Goal: Information Seeking & Learning: Check status

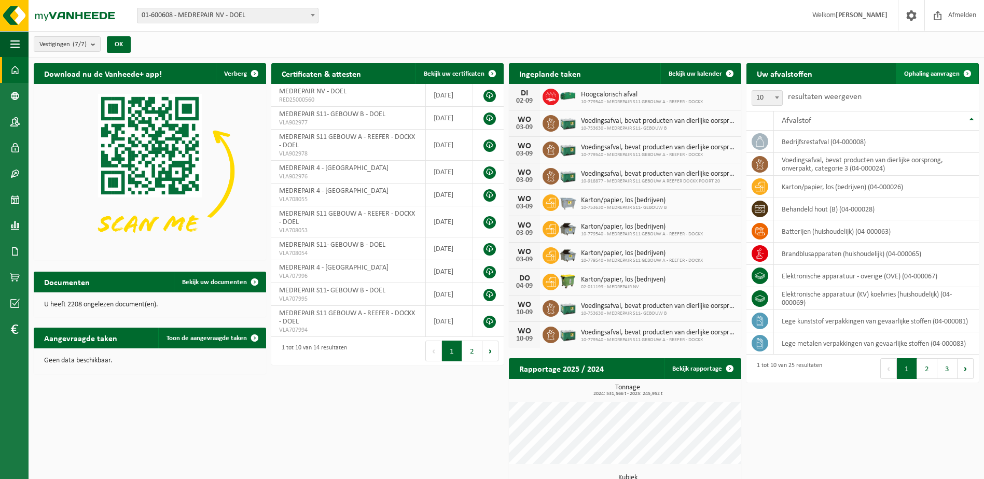
click at [937, 71] on span "Ophaling aanvragen" at bounding box center [931, 74] width 55 height 7
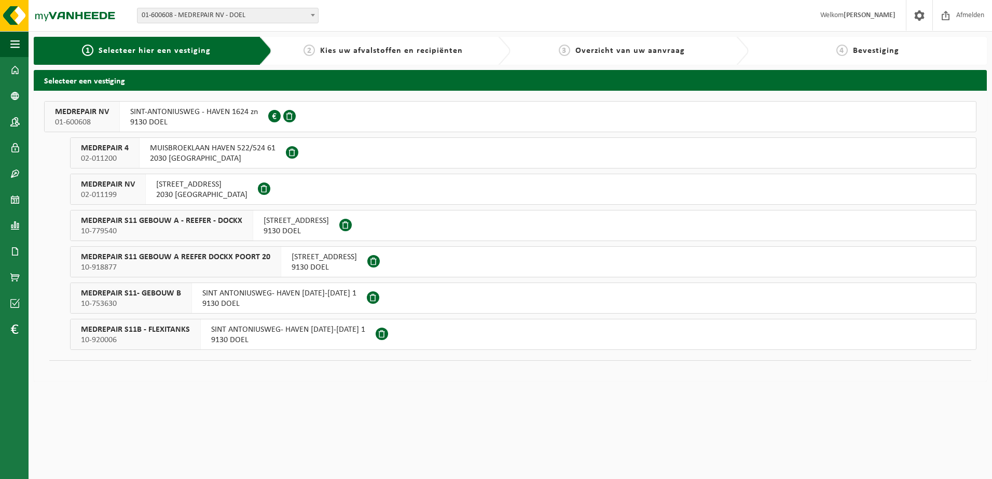
drag, startPoint x: 205, startPoint y: 222, endPoint x: 204, endPoint y: 214, distance: 8.4
click at [205, 222] on span "MEDREPAIR S11 GEBOUW A - REEFER - DOCKX" at bounding box center [161, 221] width 161 height 10
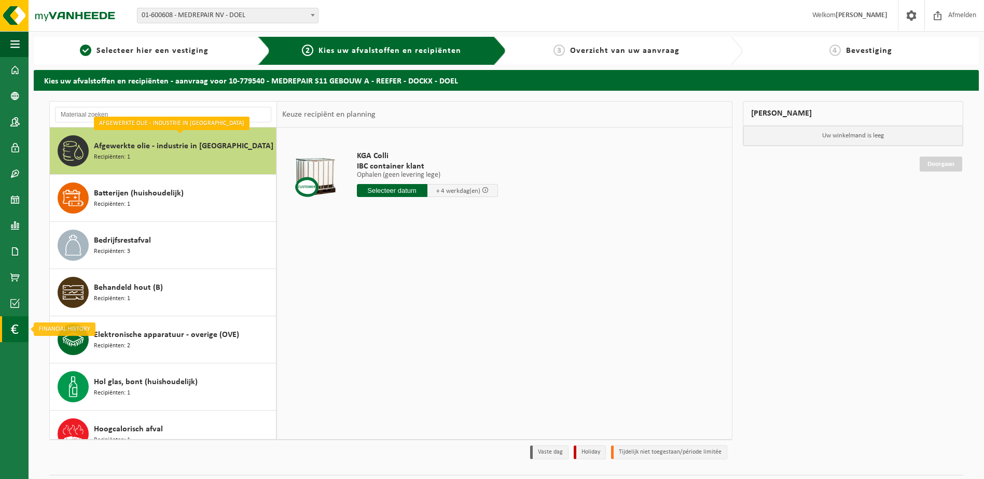
click at [19, 325] on link "Financial History" at bounding box center [14, 329] width 29 height 26
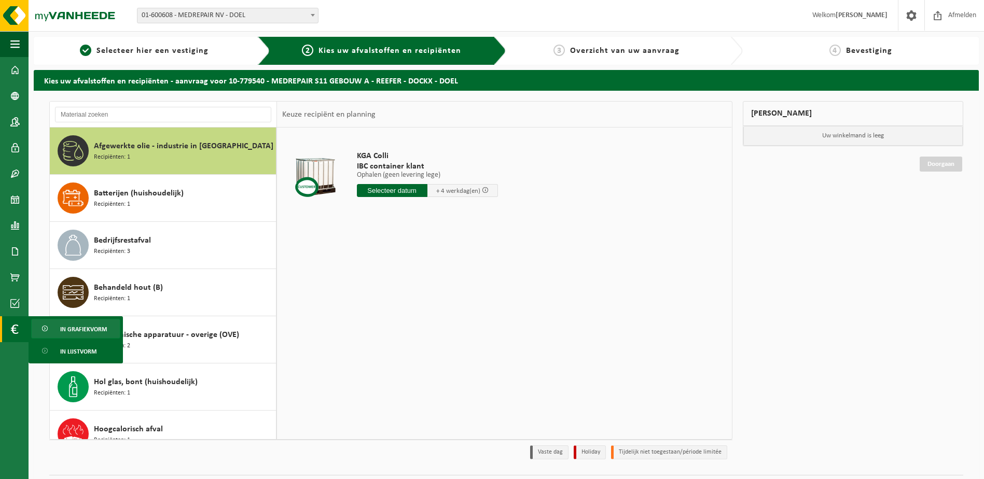
click at [69, 329] on span "In grafiekvorm" at bounding box center [83, 329] width 47 height 20
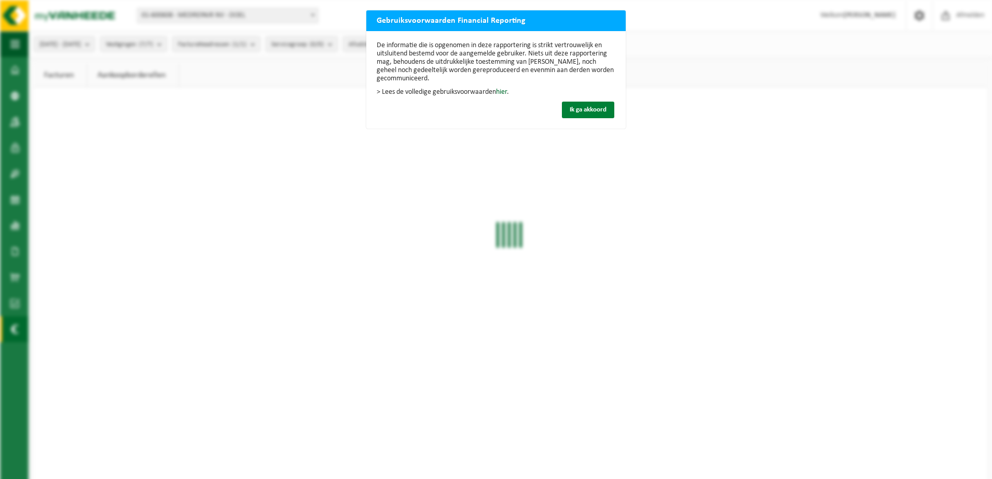
click at [588, 107] on span "Ik ga akkoord" at bounding box center [587, 109] width 37 height 7
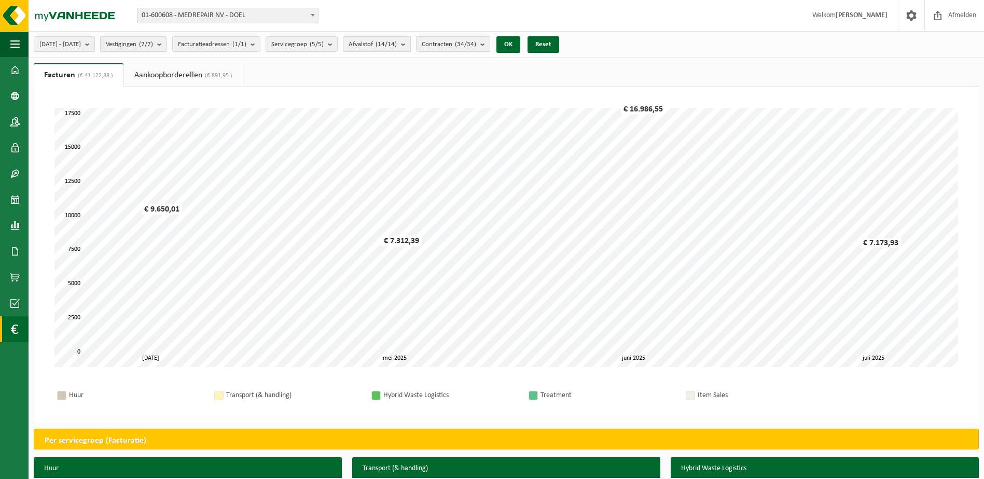
click at [410, 40] on b "submit" at bounding box center [405, 44] width 9 height 15
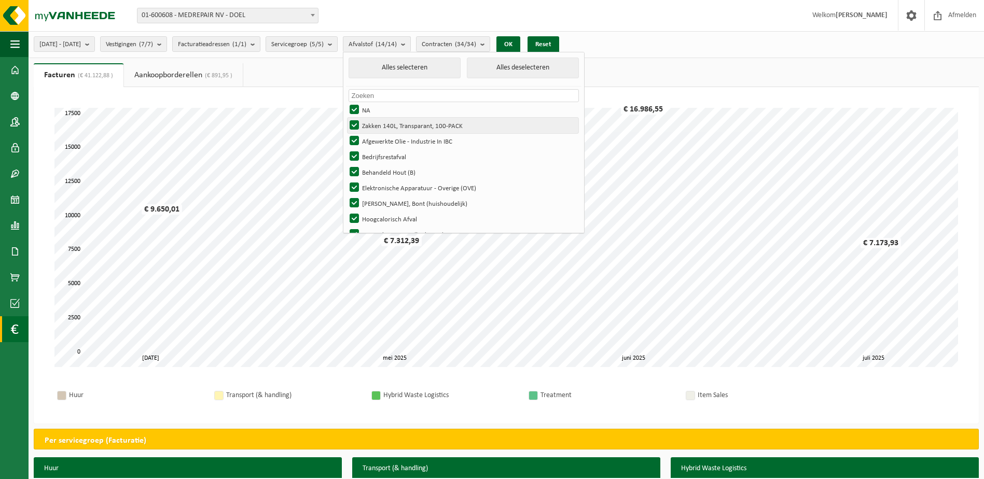
click at [385, 124] on label "Zakken 140L, Transparant, 100-PACK" at bounding box center [462, 126] width 231 height 16
click at [346, 118] on input "Zakken 140L, Transparant, 100-PACK" at bounding box center [345, 117] width 1 height 1
checkbox input "false"
click at [384, 136] on label "Afgewerkte Olie - Industrie In IBC" at bounding box center [462, 141] width 231 height 16
click at [346, 133] on input "Afgewerkte Olie - Industrie In IBC" at bounding box center [345, 133] width 1 height 1
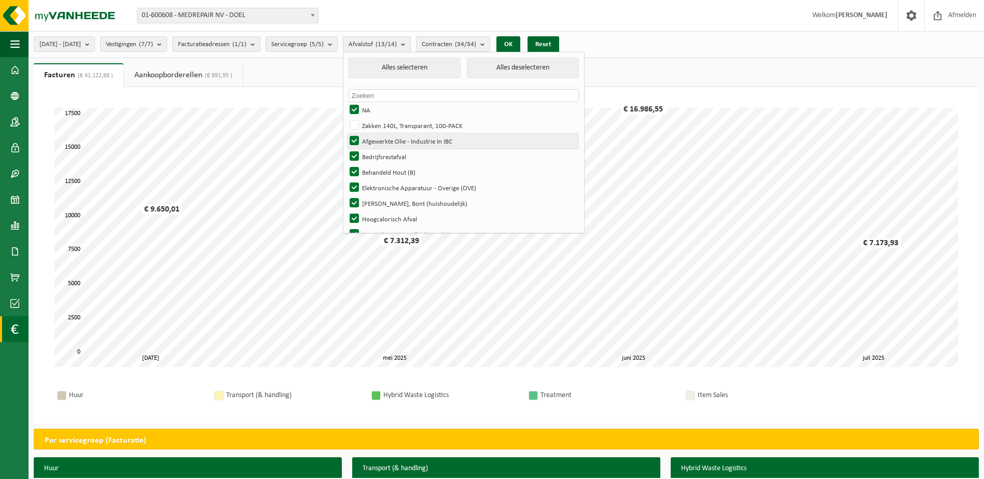
checkbox input "false"
click at [381, 153] on label "Bedrijfsrestafval" at bounding box center [462, 157] width 231 height 16
click at [346, 149] on input "Bedrijfsrestafval" at bounding box center [345, 148] width 1 height 1
checkbox input "false"
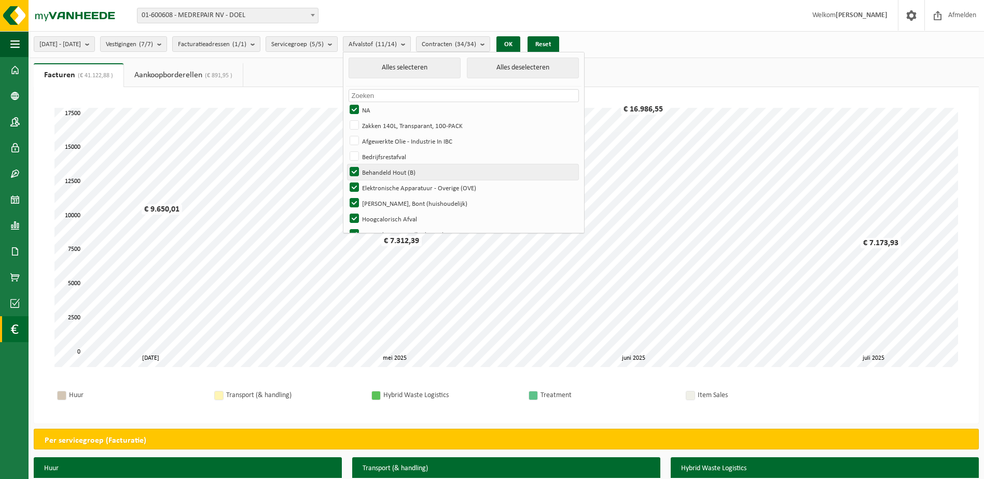
click at [381, 170] on label "Behandeld Hout (B)" at bounding box center [462, 172] width 231 height 16
click at [346, 164] on input "Behandeld Hout (B)" at bounding box center [345, 164] width 1 height 1
checkbox input "false"
click at [383, 189] on label "Elektronische Apparatuur - Overige (OVE)" at bounding box center [462, 188] width 231 height 16
click at [346, 180] on input "Elektronische Apparatuur - Overige (OVE)" at bounding box center [345, 179] width 1 height 1
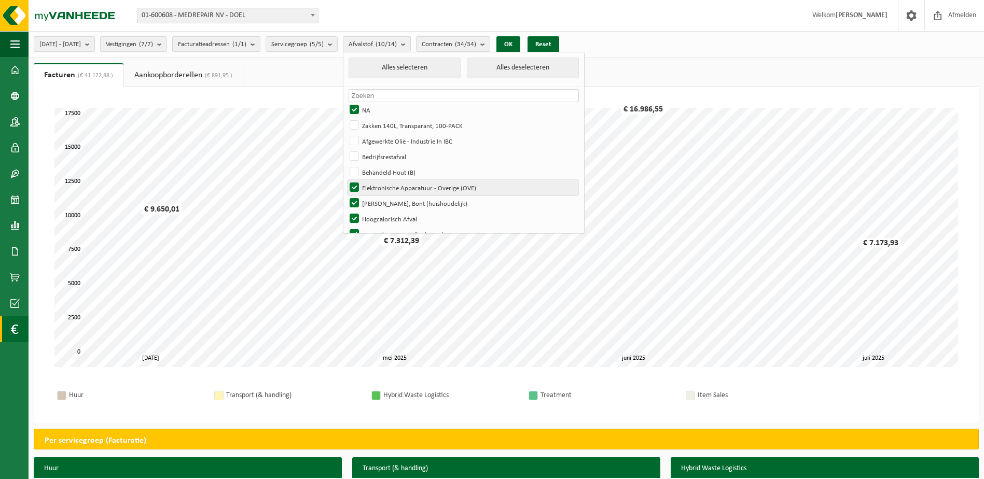
checkbox input "false"
click at [382, 201] on label "[PERSON_NAME], Bont (huishoudelijk)" at bounding box center [462, 204] width 231 height 16
click at [346, 196] on input "[PERSON_NAME], Bont (huishoudelijk)" at bounding box center [345, 195] width 1 height 1
checkbox input "false"
click at [384, 222] on label "Hoogcalorisch Afval" at bounding box center [462, 219] width 231 height 16
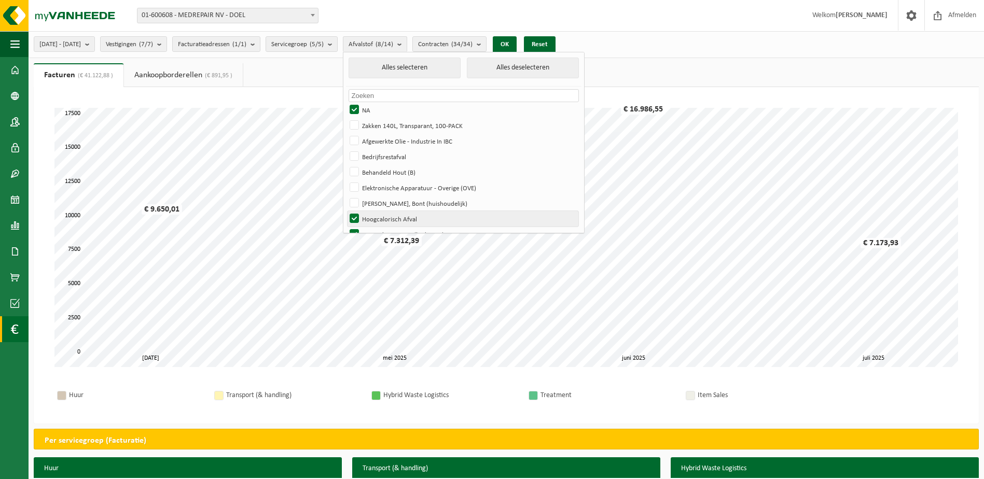
click at [346, 211] on input "Hoogcalorisch Afval" at bounding box center [345, 211] width 1 height 1
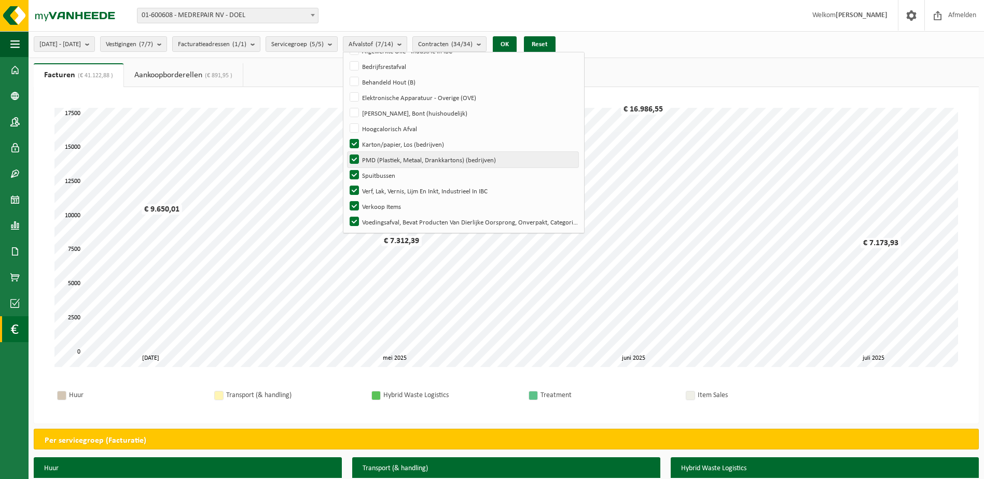
scroll to position [92, 0]
click at [386, 130] on label "Hoogcalorisch Afval" at bounding box center [462, 127] width 231 height 16
click at [346, 119] on input "Hoogcalorisch Afval" at bounding box center [345, 119] width 1 height 1
checkbox input "true"
click at [385, 146] on label "Karton/papier, Los (bedrijven)" at bounding box center [462, 143] width 231 height 16
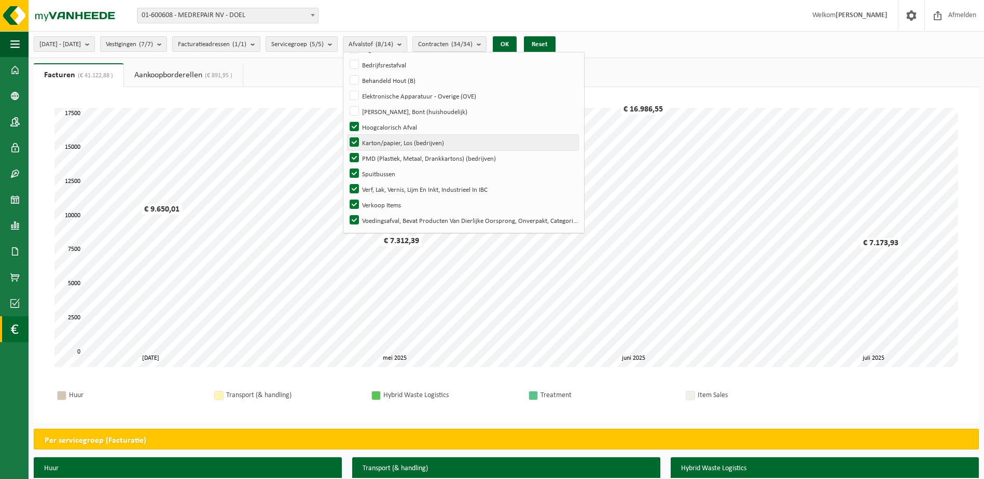
click at [346, 135] on input "Karton/papier, Los (bedrijven)" at bounding box center [345, 134] width 1 height 1
checkbox input "false"
drag, startPoint x: 385, startPoint y: 152, endPoint x: 384, endPoint y: 173, distance: 20.8
click at [384, 154] on label "PMD (Plastiek, Metaal, Drankkartons) (bedrijven)" at bounding box center [462, 158] width 231 height 16
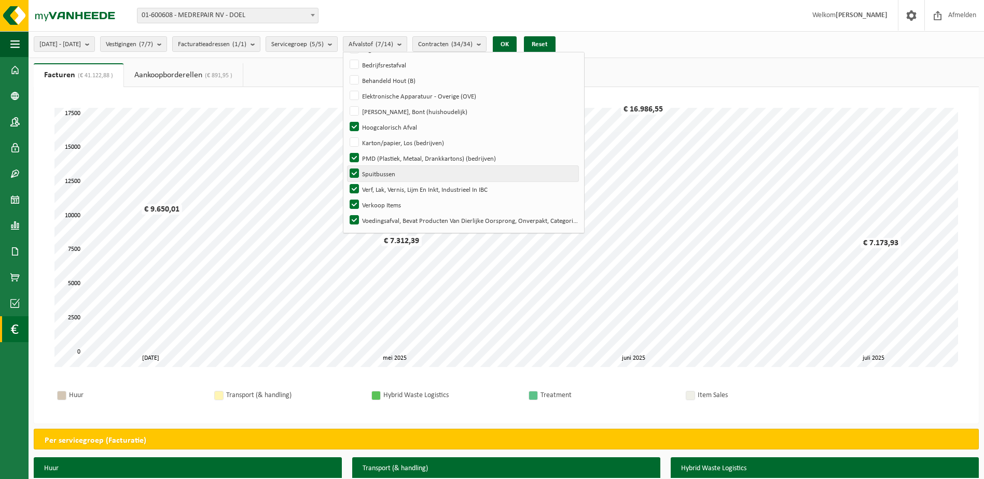
click at [346, 150] on input "PMD (Plastiek, Metaal, Drankkartons) (bedrijven)" at bounding box center [345, 150] width 1 height 1
checkbox input "false"
click at [384, 173] on label "Spuitbussen" at bounding box center [462, 174] width 231 height 16
click at [346, 166] on input "Spuitbussen" at bounding box center [345, 165] width 1 height 1
checkbox input "false"
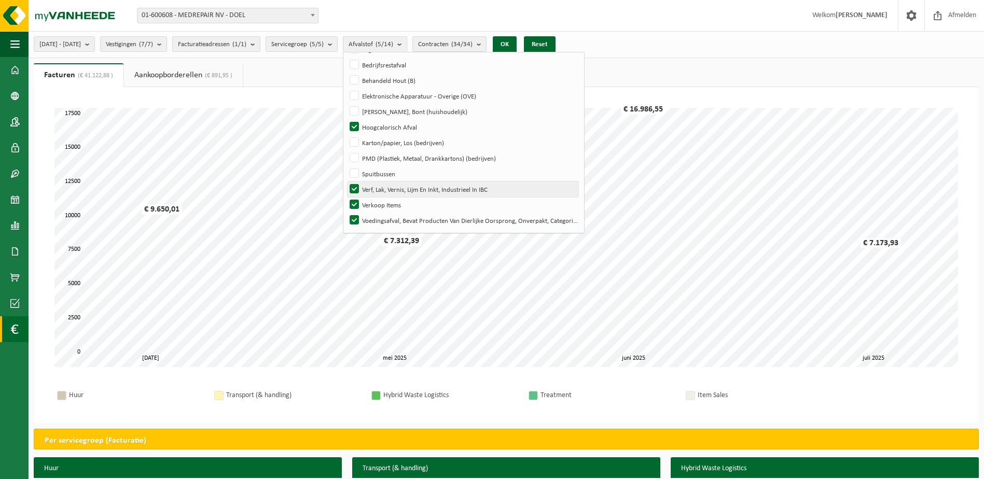
drag, startPoint x: 384, startPoint y: 188, endPoint x: 385, endPoint y: 200, distance: 12.0
click at [384, 189] on label "Verf, Lak, Vernis, Lijm En Inkt, Industrieel In IBC" at bounding box center [462, 190] width 231 height 16
click at [346, 182] on input "Verf, Lak, Vernis, Lijm En Inkt, Industrieel In IBC" at bounding box center [345, 181] width 1 height 1
checkbox input "false"
click at [385, 203] on label "Verkoop Items" at bounding box center [462, 205] width 231 height 16
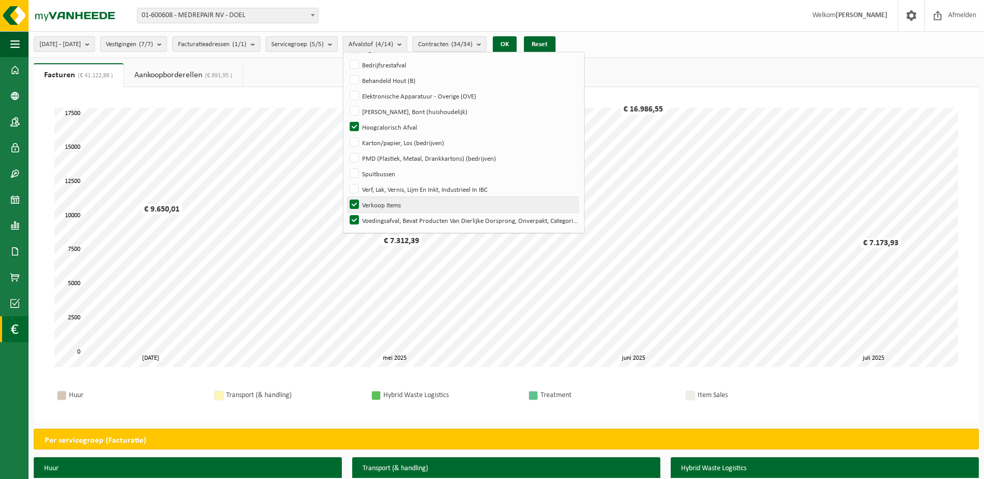
click at [346, 197] on input "Verkoop Items" at bounding box center [345, 197] width 1 height 1
checkbox input "false"
click at [385, 214] on label "Voedingsafval, Bevat Producten Van Dierlijke Oorsprong, Onverpakt, Categorie 3" at bounding box center [462, 221] width 231 height 16
click at [346, 213] on input "Voedingsafval, Bevat Producten Van Dierlijke Oorsprong, Onverpakt, Categorie 3" at bounding box center [345, 212] width 1 height 1
checkbox input "false"
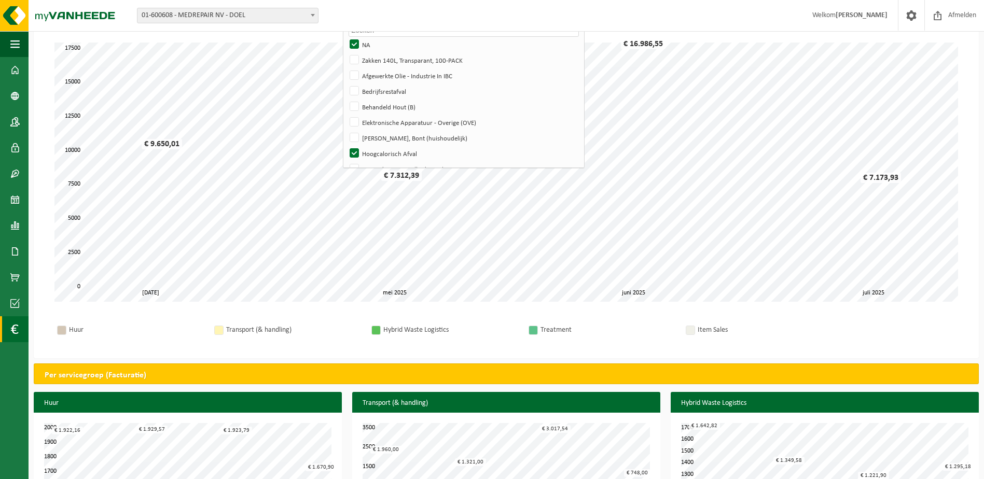
scroll to position [0, 0]
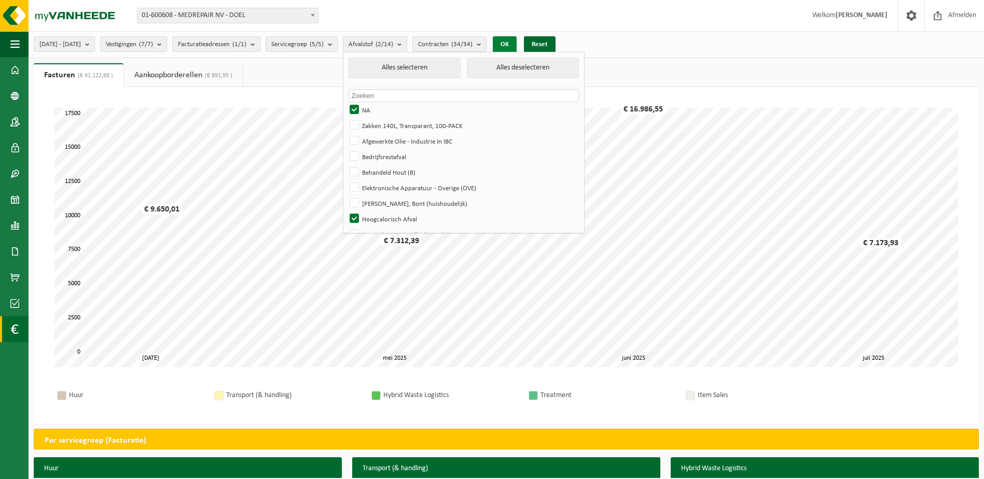
click at [517, 46] on button "OK" at bounding box center [505, 44] width 24 height 17
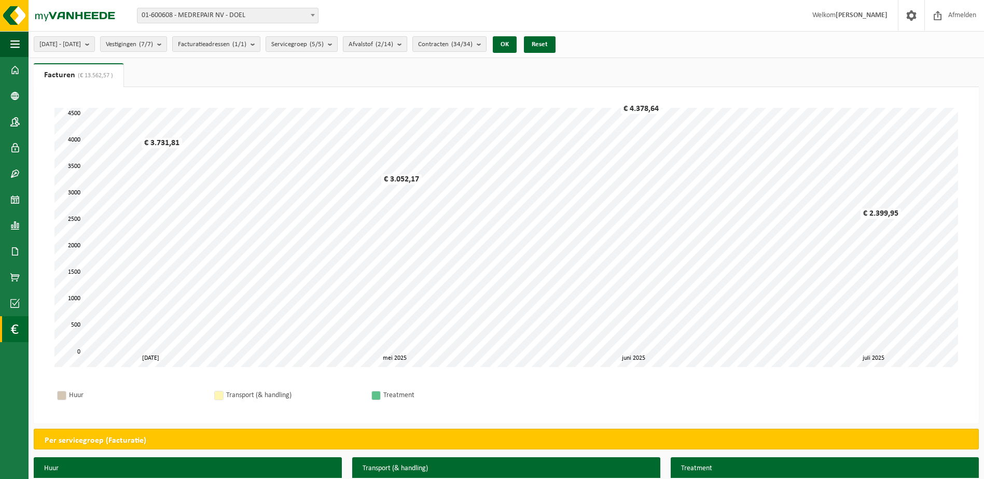
click at [407, 47] on b "submit" at bounding box center [401, 44] width 9 height 15
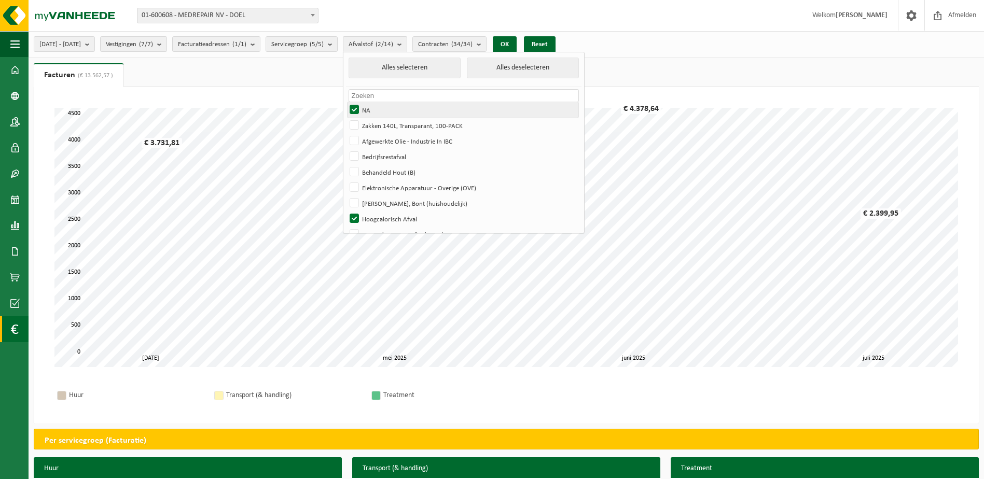
click at [384, 111] on label "NA" at bounding box center [462, 110] width 231 height 16
click at [346, 102] on input "NA" at bounding box center [345, 102] width 1 height 1
checkbox input "false"
click at [517, 43] on button "OK" at bounding box center [505, 44] width 24 height 17
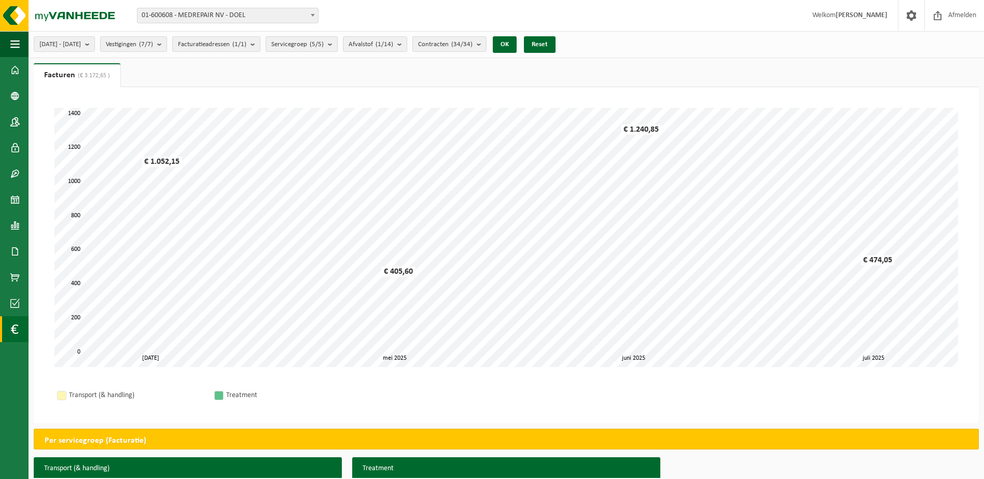
click at [338, 49] on button "Servicegroep (5/5)" at bounding box center [302, 44] width 72 height 16
click at [337, 43] on b "submit" at bounding box center [332, 44] width 9 height 15
click at [167, 43] on button "Vestigingen (7/7)" at bounding box center [133, 44] width 67 height 16
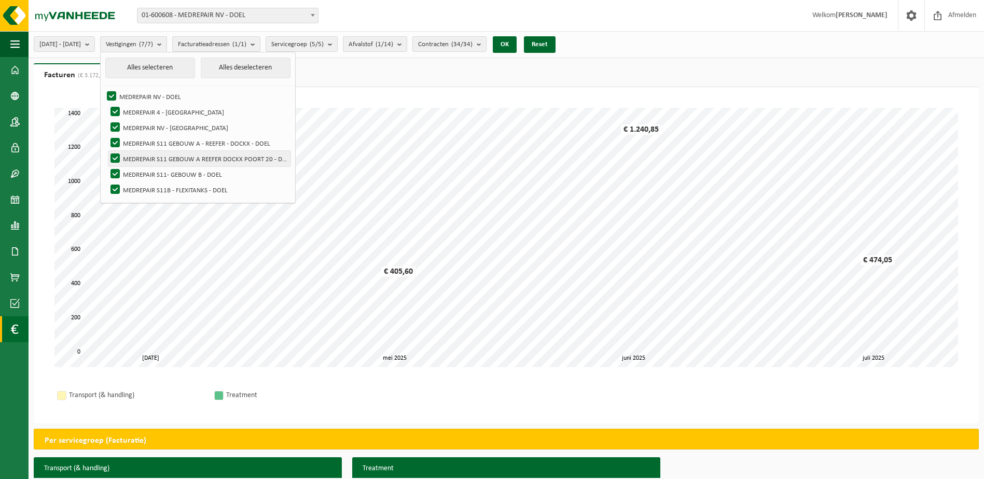
click at [141, 157] on label "MEDREPAIR S11 GEBOUW A REEFER DOCKX POORT 20 - DOEL" at bounding box center [199, 159] width 182 height 16
click at [107, 151] on input "MEDREPAIR S11 GEBOUW A REEFER DOCKX POORT 20 - DOEL" at bounding box center [106, 150] width 1 height 1
checkbox input "false"
click at [140, 171] on label "MEDREPAIR S11- GEBOUW B - DOEL" at bounding box center [199, 174] width 182 height 16
click at [107, 166] on input "MEDREPAIR S11- GEBOUW B - DOEL" at bounding box center [106, 166] width 1 height 1
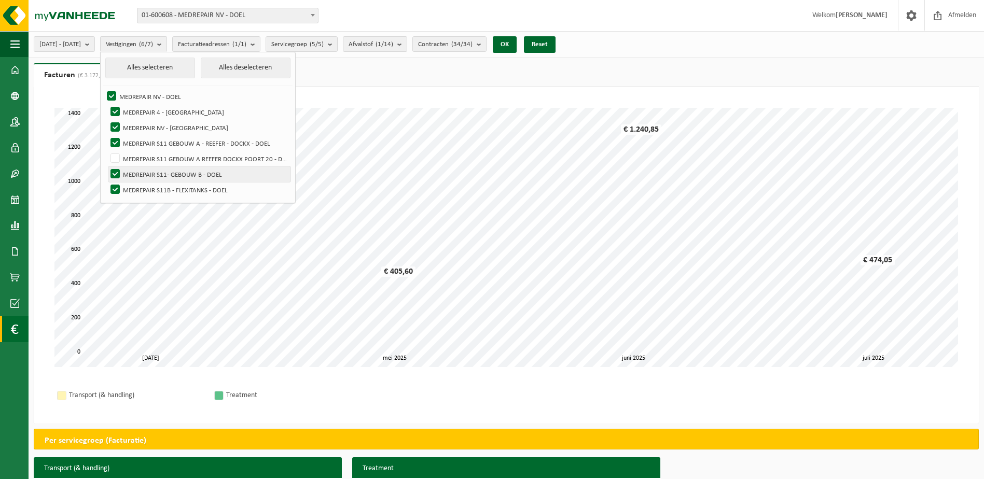
checkbox input "false"
click at [141, 189] on label "MEDREPAIR S11B - FLEXITANKS - DOEL" at bounding box center [199, 190] width 182 height 16
click at [107, 182] on input "MEDREPAIR S11B - FLEXITANKS - DOEL" at bounding box center [106, 182] width 1 height 1
checkbox input "false"
click at [140, 126] on label "MEDREPAIR NV - [GEOGRAPHIC_DATA]" at bounding box center [199, 128] width 182 height 16
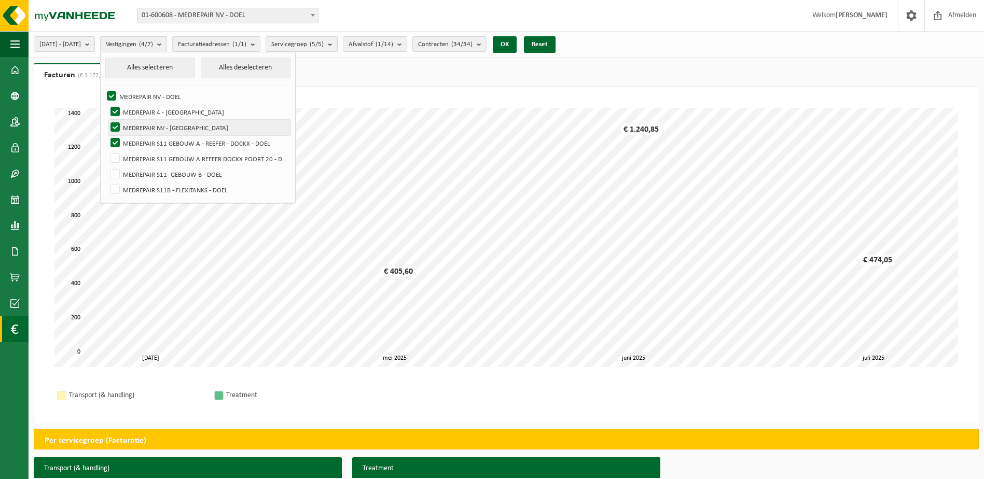
click at [107, 120] on input "MEDREPAIR NV - [GEOGRAPHIC_DATA]" at bounding box center [106, 119] width 1 height 1
checkbox input "false"
click at [141, 112] on label "MEDREPAIR 4 - [GEOGRAPHIC_DATA]" at bounding box center [199, 112] width 182 height 16
click at [107, 104] on input "MEDREPAIR 4 - [GEOGRAPHIC_DATA]" at bounding box center [106, 104] width 1 height 1
checkbox input "false"
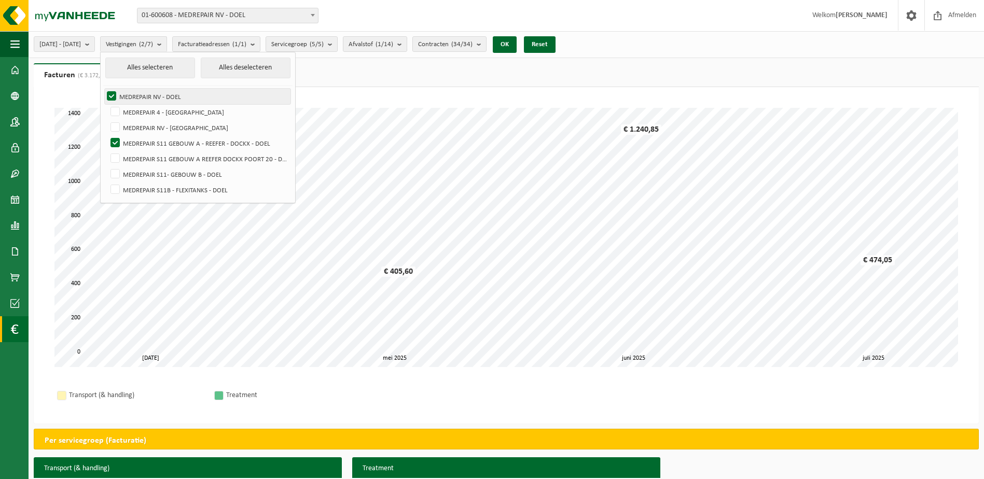
click at [138, 98] on label "MEDREPAIR NV - DOEL" at bounding box center [198, 97] width 186 height 16
click at [103, 89] on input "MEDREPAIR NV - DOEL" at bounding box center [103, 88] width 1 height 1
checkbox input "false"
click at [517, 38] on button "OK" at bounding box center [505, 44] width 24 height 17
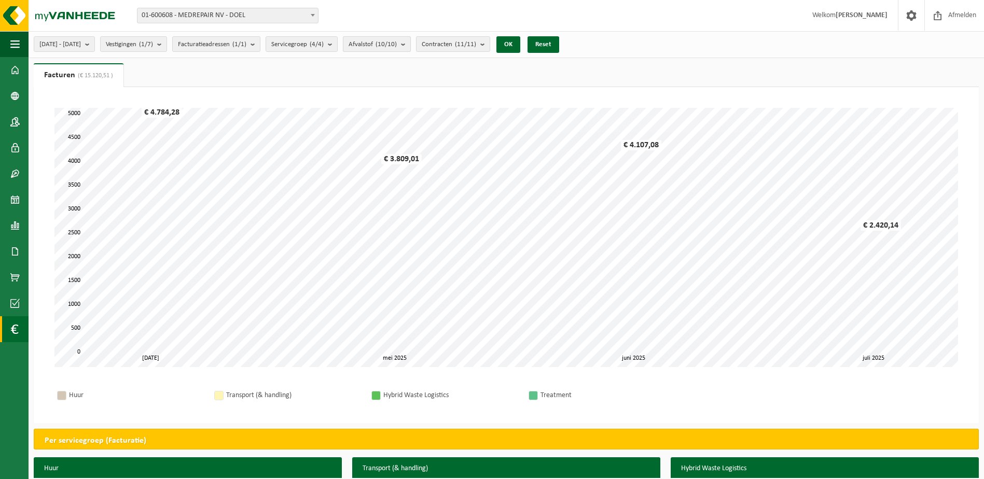
click at [397, 45] on count "(10/10)" at bounding box center [385, 44] width 21 height 7
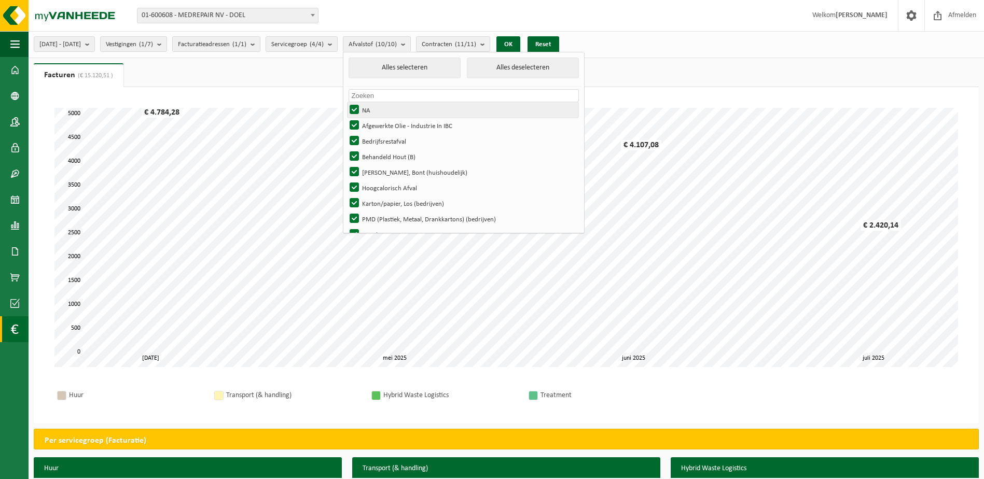
click at [386, 107] on label "NA" at bounding box center [462, 110] width 231 height 16
click at [346, 102] on input "NA" at bounding box center [345, 102] width 1 height 1
checkbox input "false"
click at [383, 125] on label "Afgewerkte Olie - Industrie In IBC" at bounding box center [462, 126] width 231 height 16
click at [346, 118] on input "Afgewerkte Olie - Industrie In IBC" at bounding box center [345, 117] width 1 height 1
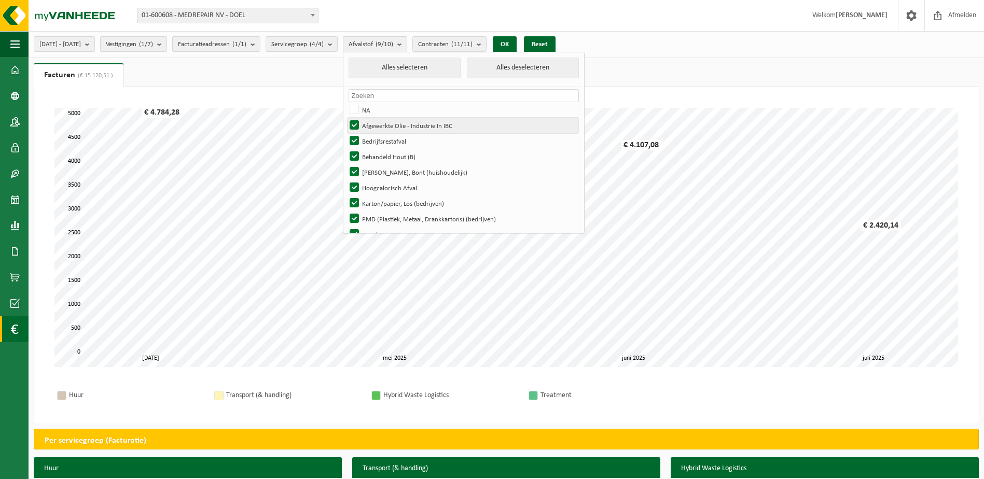
checkbox input "false"
click at [382, 156] on label "Behandeld Hout (B)" at bounding box center [462, 157] width 231 height 16
click at [346, 149] on input "Behandeld Hout (B)" at bounding box center [345, 148] width 1 height 1
checkbox input "false"
click at [381, 171] on label "[PERSON_NAME], Bont (huishoudelijk)" at bounding box center [462, 172] width 231 height 16
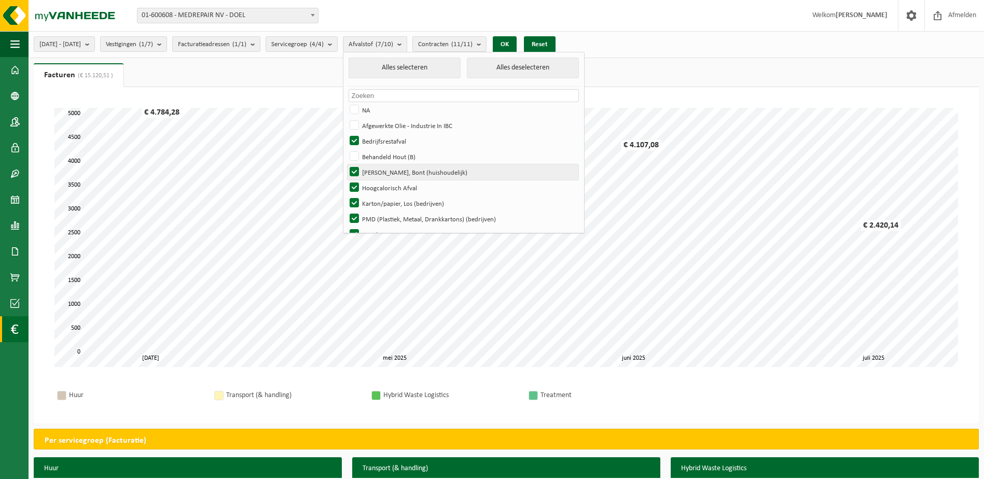
click at [346, 164] on input "[PERSON_NAME], Bont (huishoudelijk)" at bounding box center [345, 164] width 1 height 1
checkbox input "false"
click at [385, 183] on label "Hoogcalorisch Afval" at bounding box center [462, 188] width 231 height 16
click at [346, 180] on input "Hoogcalorisch Afval" at bounding box center [345, 179] width 1 height 1
checkbox input "false"
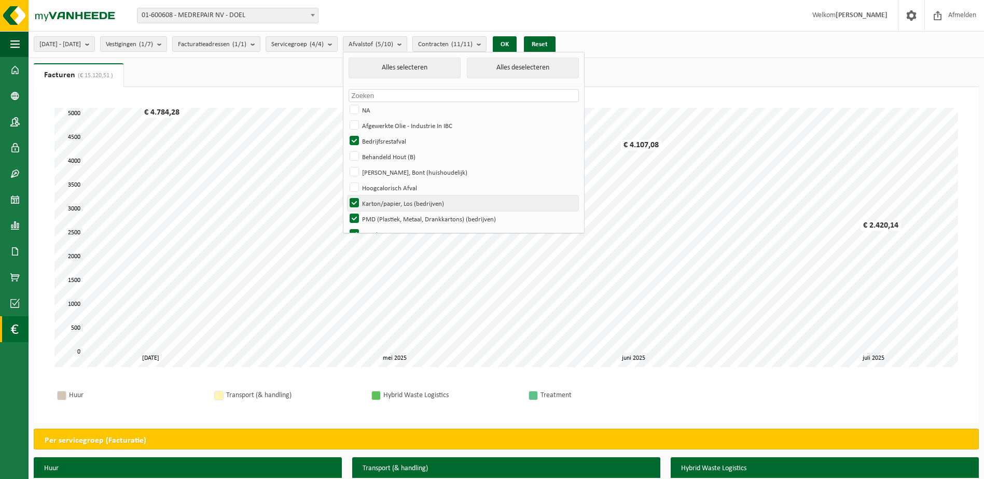
click at [385, 202] on label "Karton/papier, Los (bedrijven)" at bounding box center [462, 204] width 231 height 16
click at [346, 196] on input "Karton/papier, Los (bedrijven)" at bounding box center [345, 195] width 1 height 1
checkbox input "false"
click at [387, 216] on label "PMD (Plastiek, Metaal, Drankkartons) (bedrijven)" at bounding box center [462, 219] width 231 height 16
click at [346, 211] on input "PMD (Plastiek, Metaal, Drankkartons) (bedrijven)" at bounding box center [345, 211] width 1 height 1
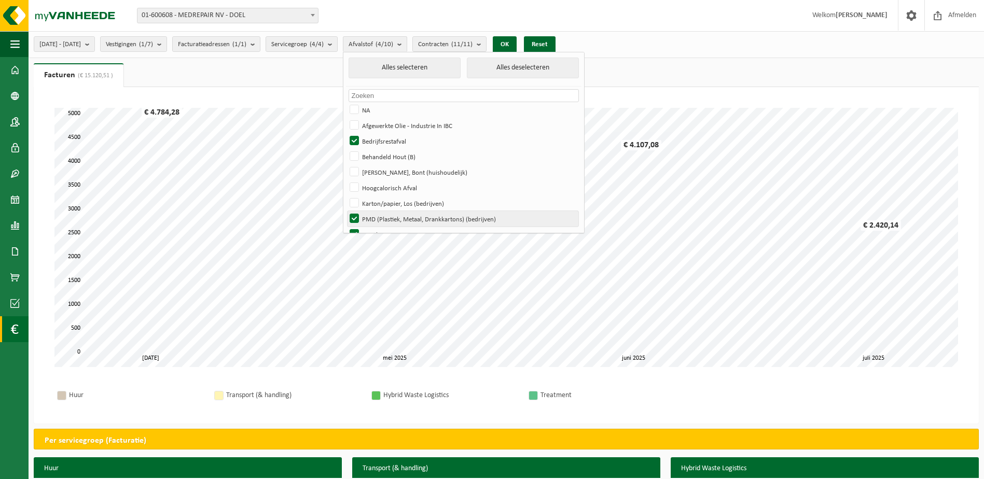
checkbox input "false"
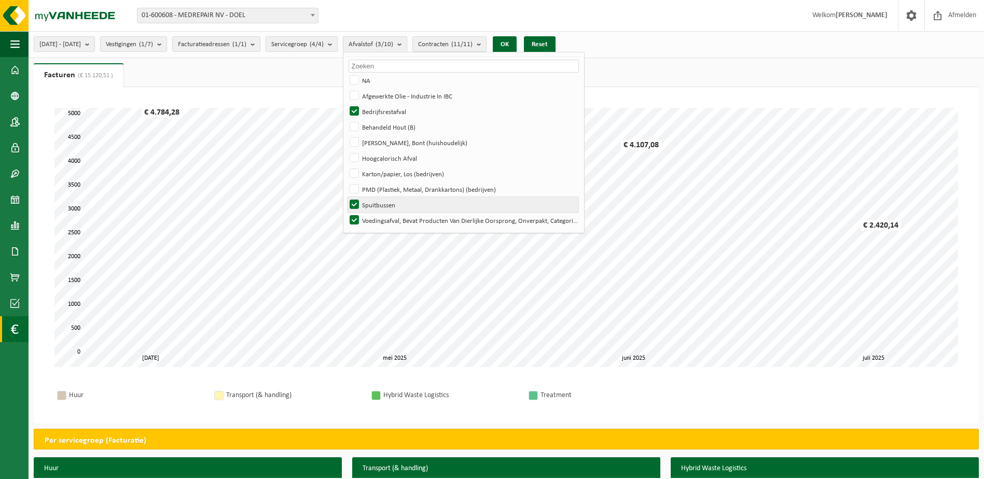
click at [385, 207] on label "Spuitbussen" at bounding box center [462, 205] width 231 height 16
click at [346, 197] on input "Spuitbussen" at bounding box center [345, 197] width 1 height 1
checkbox input "false"
click at [385, 218] on label "Voedingsafval, Bevat Producten Van Dierlijke Oorsprong, Onverpakt, Categorie 3" at bounding box center [462, 221] width 231 height 16
click at [346, 213] on input "Voedingsafval, Bevat Producten Van Dierlijke Oorsprong, Onverpakt, Categorie 3" at bounding box center [345, 212] width 1 height 1
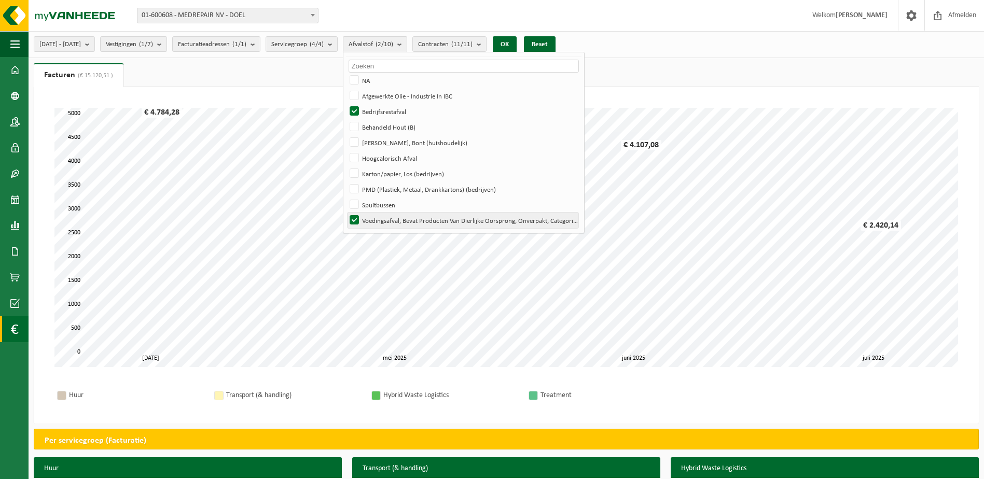
checkbox input "false"
click at [517, 44] on button "OK" at bounding box center [505, 44] width 24 height 17
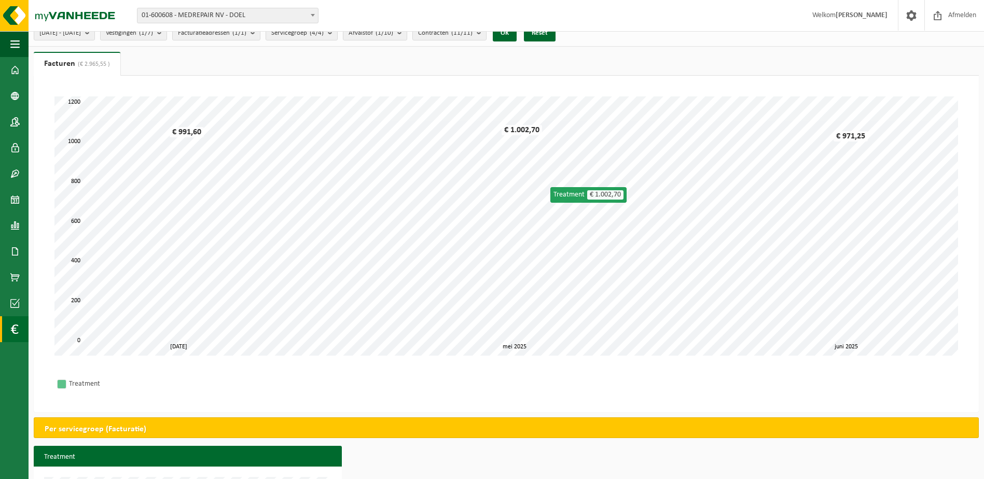
scroll to position [0, 0]
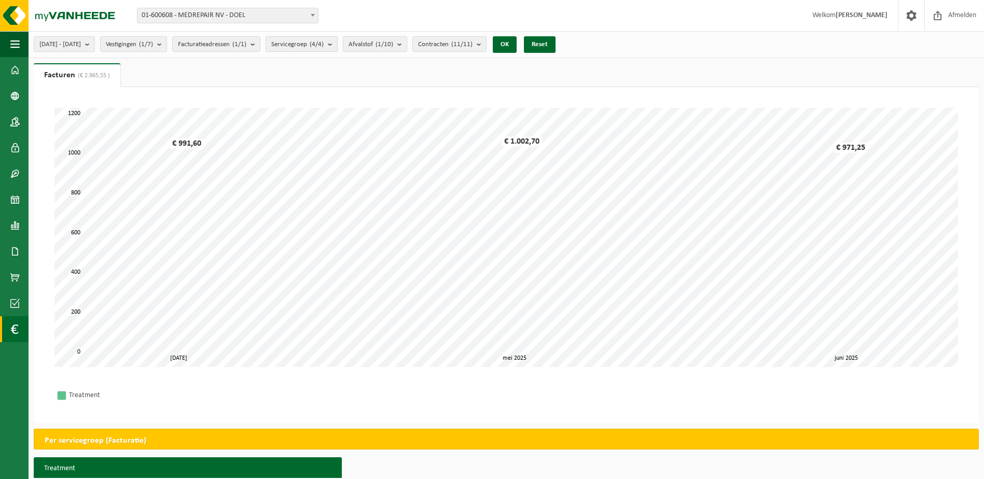
click at [337, 46] on b "submit" at bounding box center [332, 44] width 9 height 15
click at [81, 41] on span "[DATE] - [DATE]" at bounding box center [59, 45] width 41 height 16
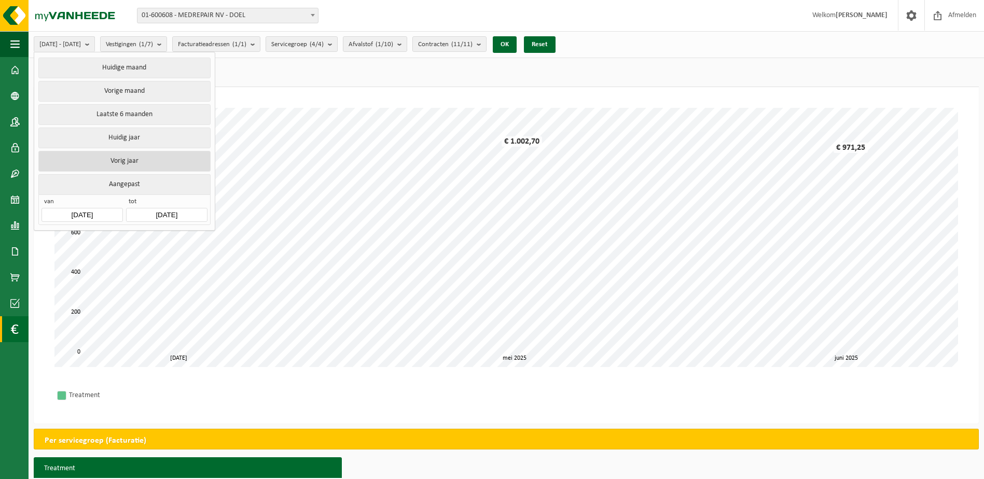
click at [131, 155] on button "Vorig jaar" at bounding box center [124, 161] width 172 height 21
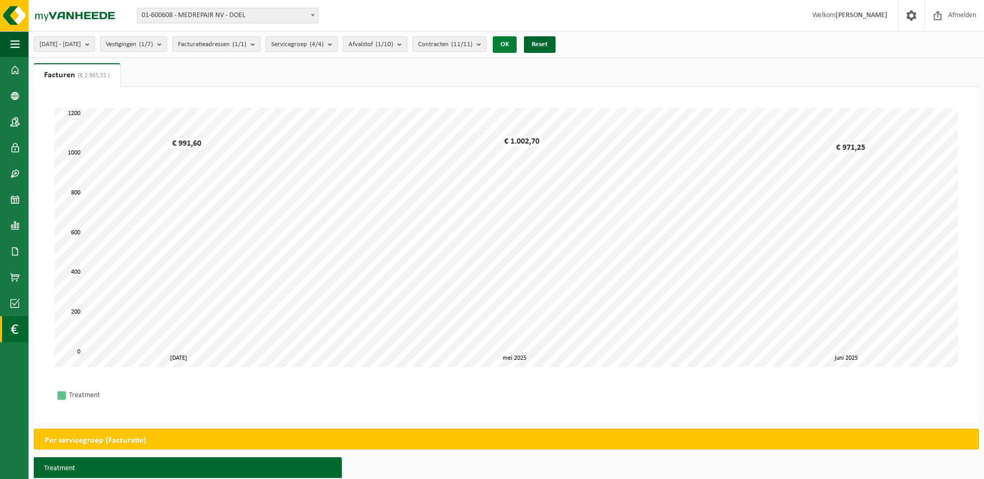
click at [517, 42] on button "OK" at bounding box center [505, 44] width 24 height 17
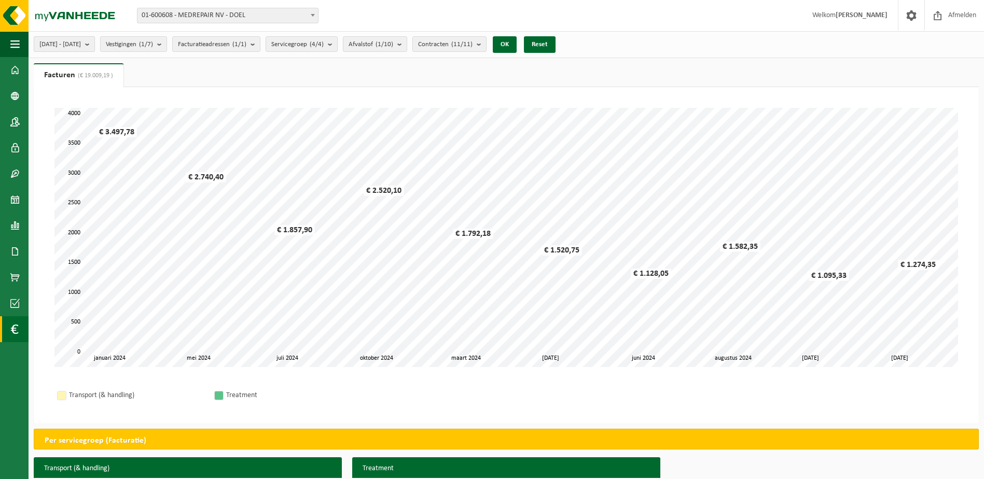
click at [95, 51] on button "[DATE] - [DATE]" at bounding box center [64, 44] width 61 height 16
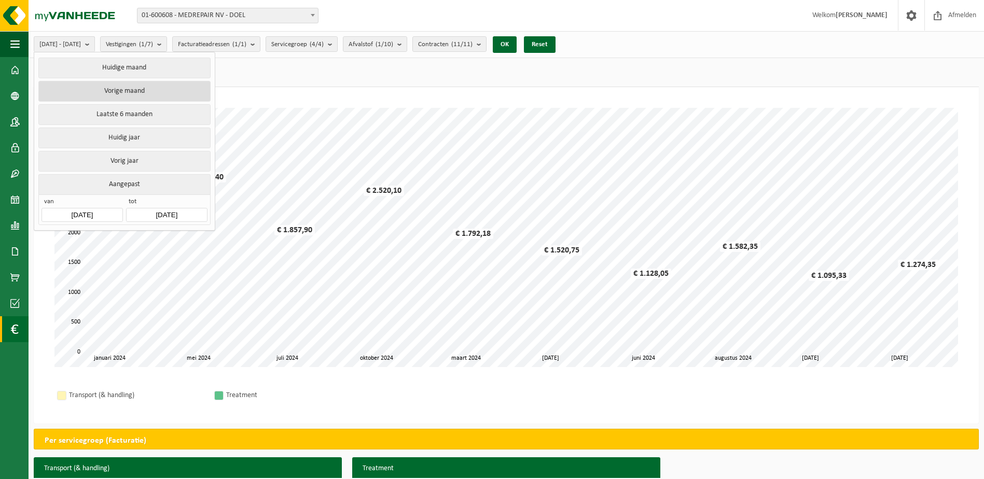
click at [146, 91] on button "Vorige maand" at bounding box center [124, 91] width 172 height 21
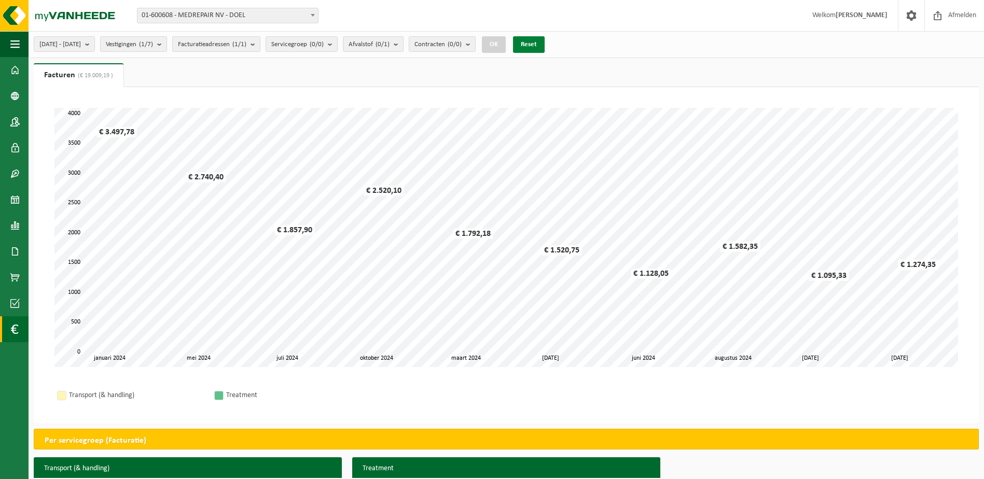
click at [545, 44] on button "Reset" at bounding box center [529, 44] width 32 height 17
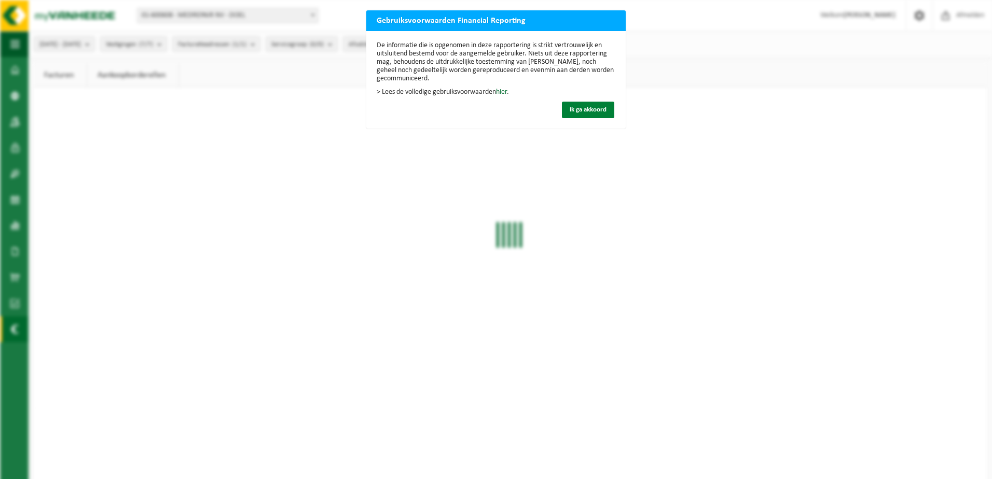
click at [564, 107] on button "Ik ga akkoord" at bounding box center [588, 110] width 52 height 17
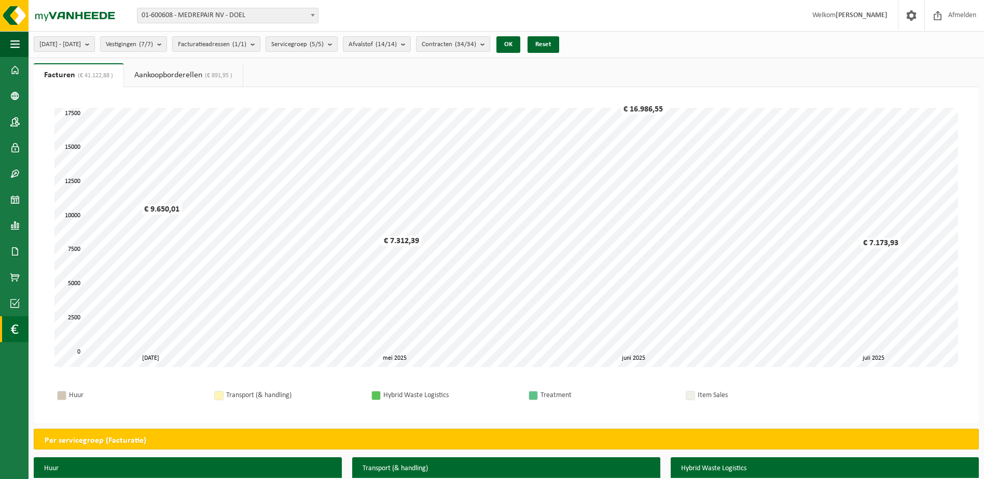
click at [94, 43] on b "submit" at bounding box center [89, 44] width 9 height 15
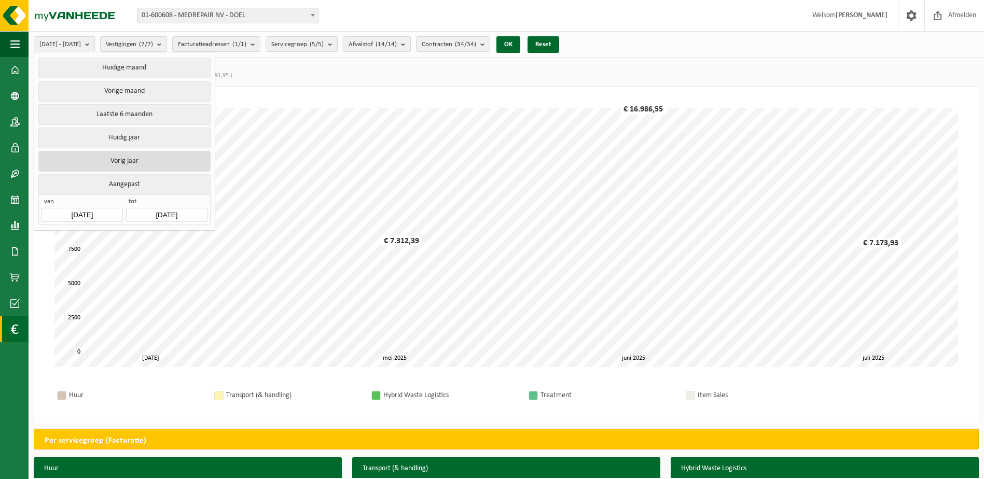
click at [123, 158] on button "Vorig jaar" at bounding box center [124, 161] width 172 height 21
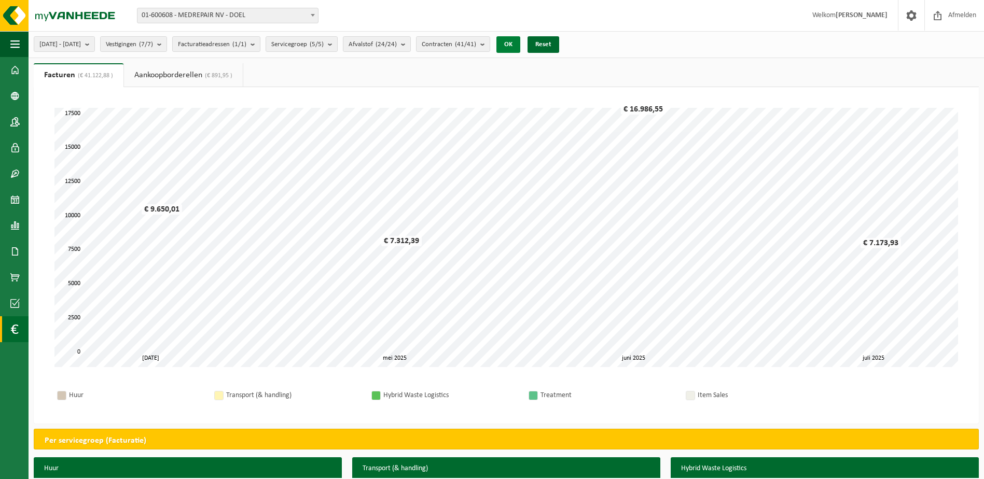
click at [520, 43] on button "OK" at bounding box center [508, 44] width 24 height 17
